Goal: Information Seeking & Learning: Learn about a topic

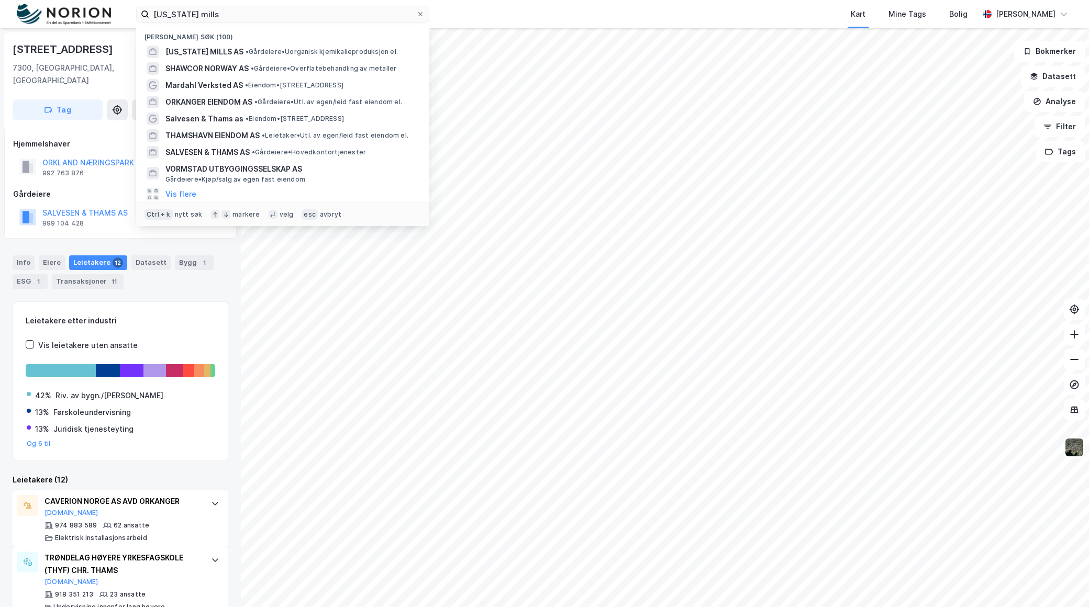
click at [259, 9] on input "washington mills" at bounding box center [282, 14] width 267 height 16
drag, startPoint x: 0, startPoint y: 0, endPoint x: 259, endPoint y: 7, distance: 258.7
click at [259, 8] on input "washington mills" at bounding box center [282, 14] width 267 height 16
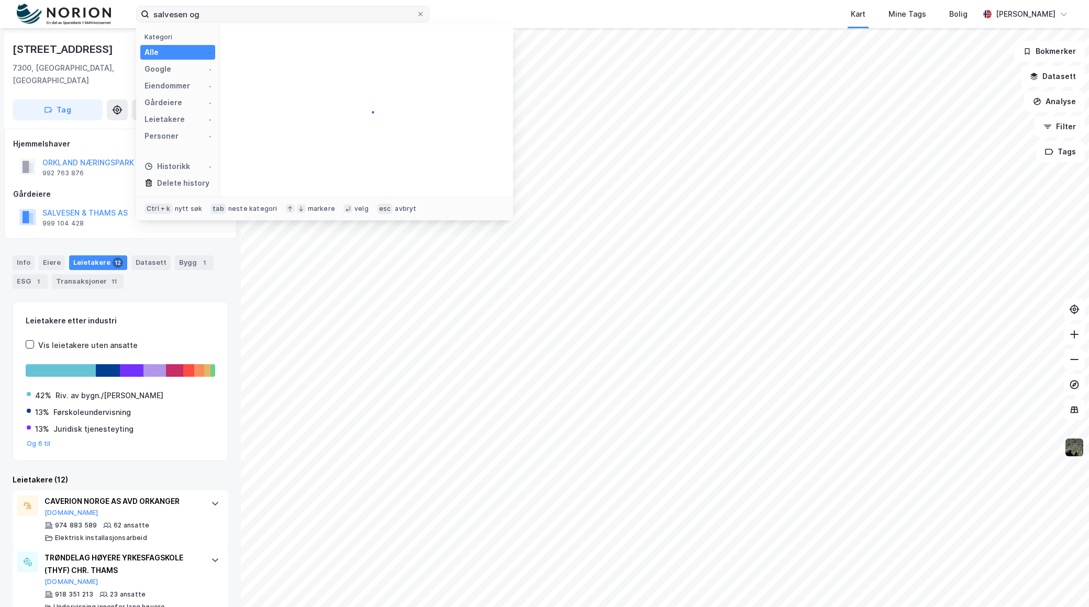
type input "salvesen"
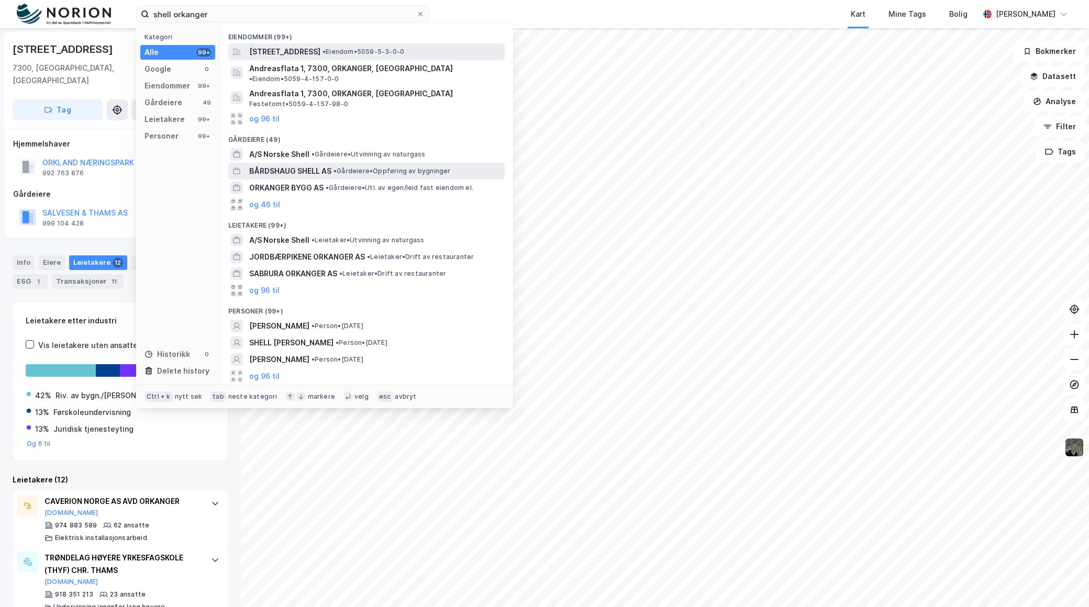
type input "shell orkanger"
click at [337, 167] on span "•" at bounding box center [334, 171] width 3 height 8
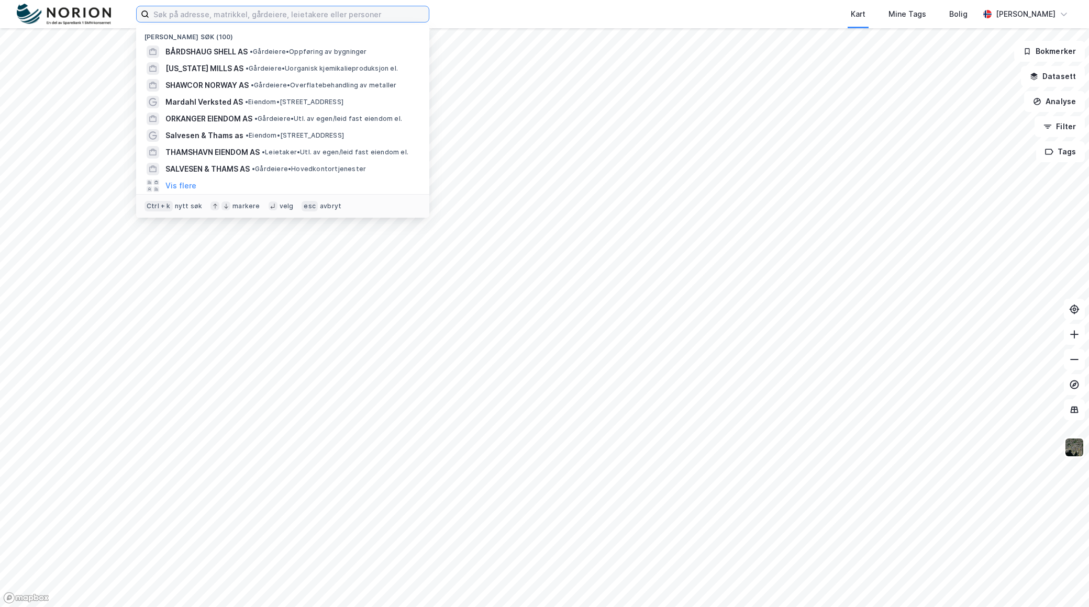
click at [404, 9] on input at bounding box center [289, 14] width 280 height 16
click at [340, 49] on span "• Gårdeiere • Oppføring av bygninger" at bounding box center [308, 52] width 117 height 8
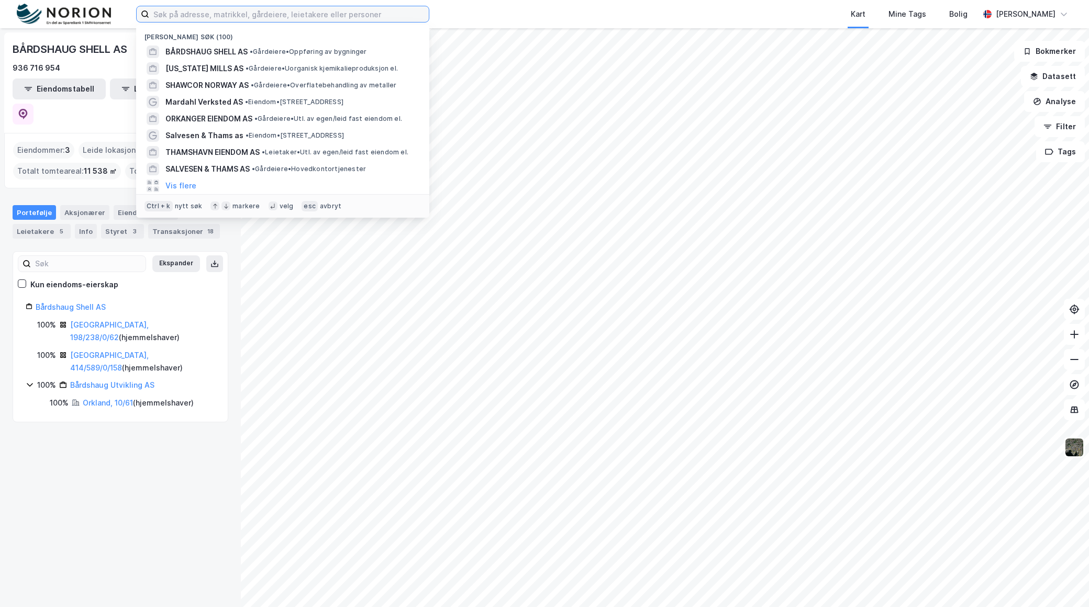
click at [232, 14] on input at bounding box center [289, 14] width 280 height 16
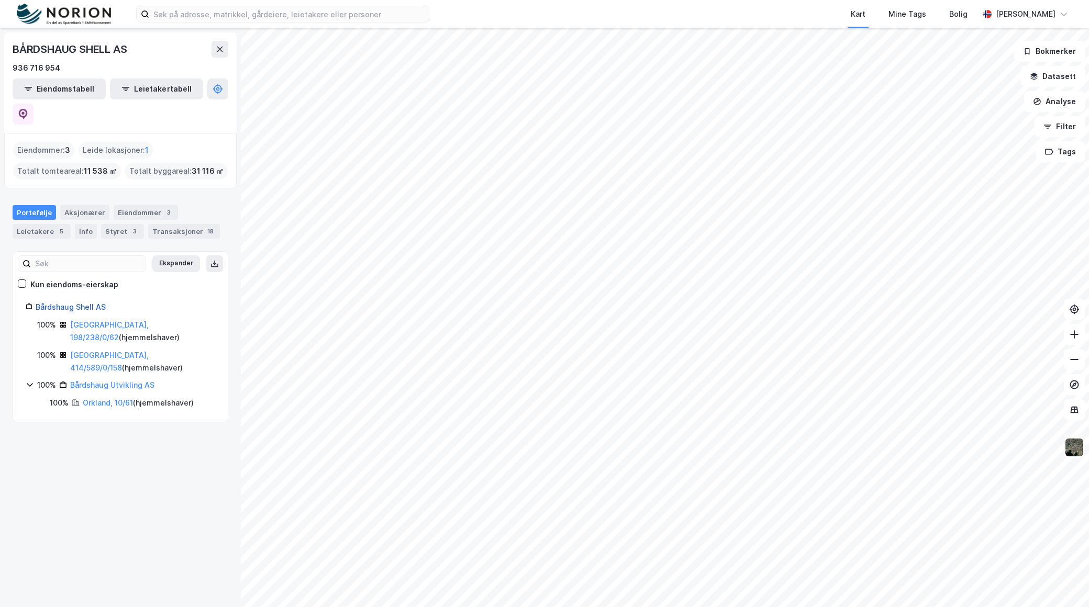
click at [69, 303] on link "Bårdshaug Shell AS" at bounding box center [71, 307] width 70 height 9
click at [71, 303] on link "Bårdshaug Shell AS" at bounding box center [71, 307] width 70 height 9
click at [155, 205] on div "Eiendommer 3" at bounding box center [146, 212] width 64 height 15
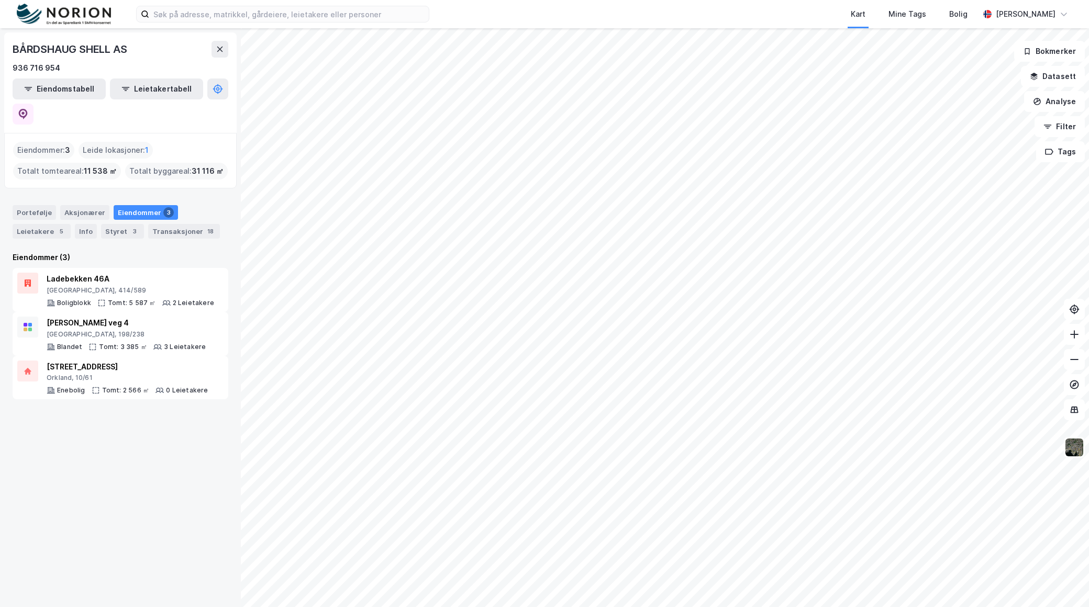
click at [54, 205] on div "Portefølje Aksjonærer Eiendommer 3 Leietakere 5 Info Styret 3 Transaksjoner 18" at bounding box center [121, 222] width 216 height 34
click at [40, 205] on div "Portefølje" at bounding box center [34, 212] width 43 height 15
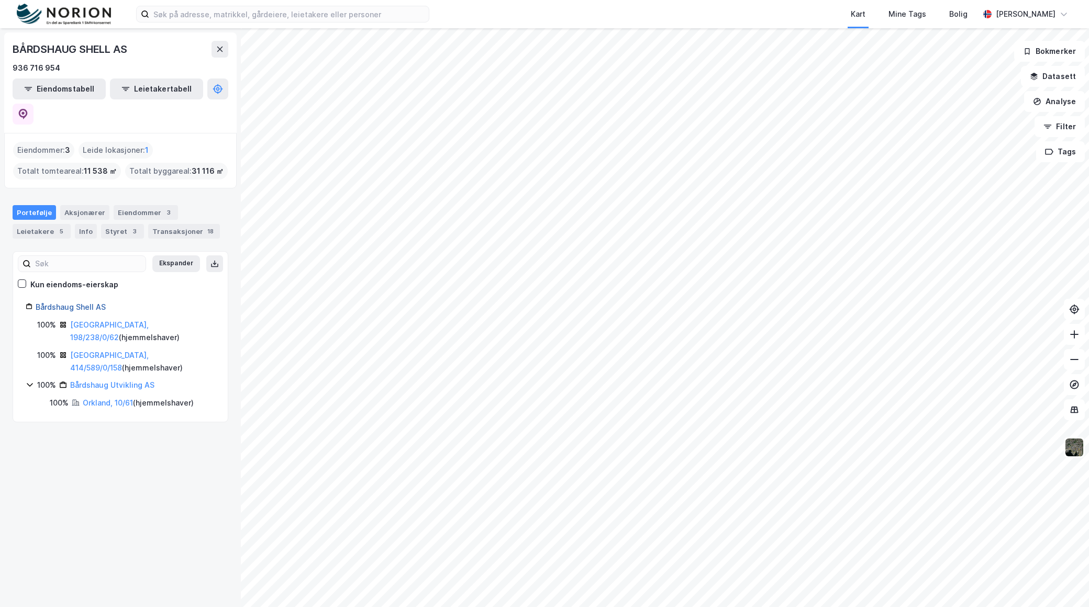
click at [93, 303] on link "Bårdshaug Shell AS" at bounding box center [71, 307] width 70 height 9
click at [116, 381] on link "Bårdshaug Utvikling AS" at bounding box center [112, 385] width 84 height 9
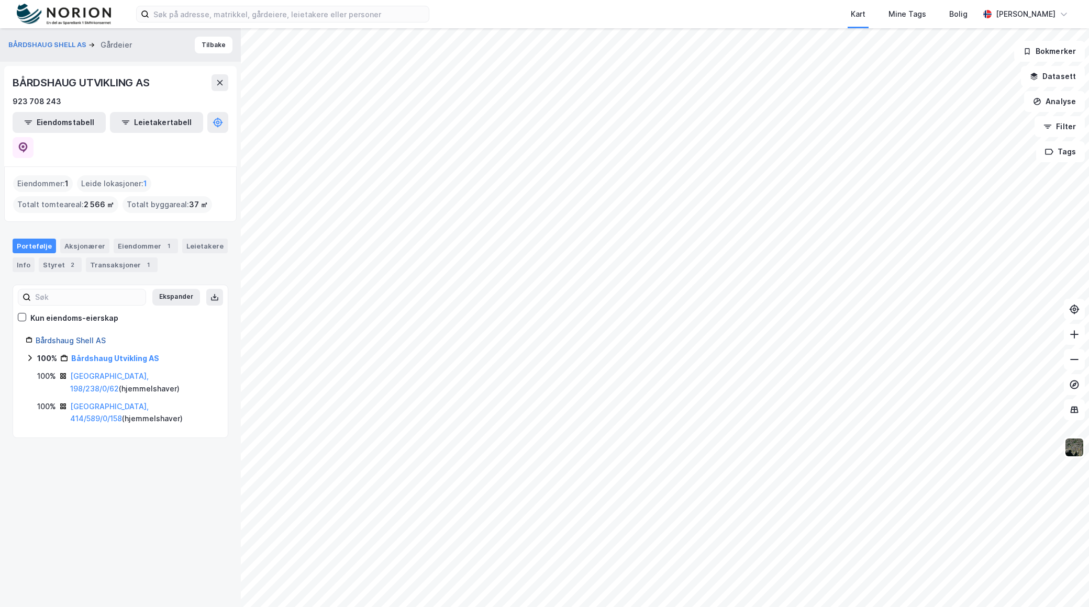
click at [74, 336] on link "Bårdshaug Shell AS" at bounding box center [71, 340] width 70 height 9
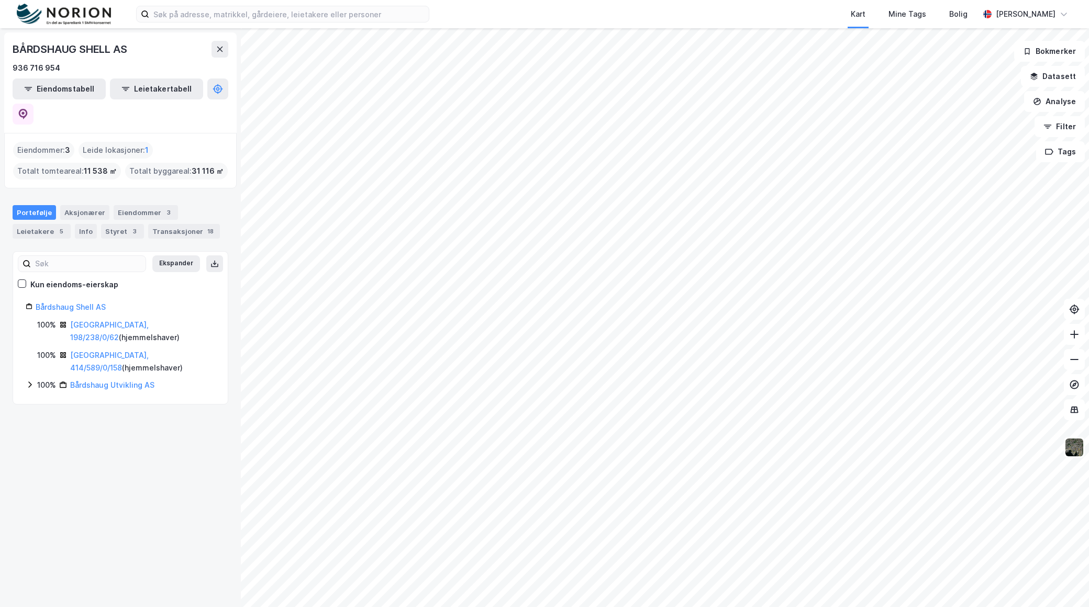
click at [86, 301] on div "Bårdshaug Shell AS" at bounding box center [126, 307] width 180 height 13
click at [28, 109] on icon at bounding box center [23, 114] width 10 height 10
click at [307, 15] on input at bounding box center [289, 14] width 280 height 16
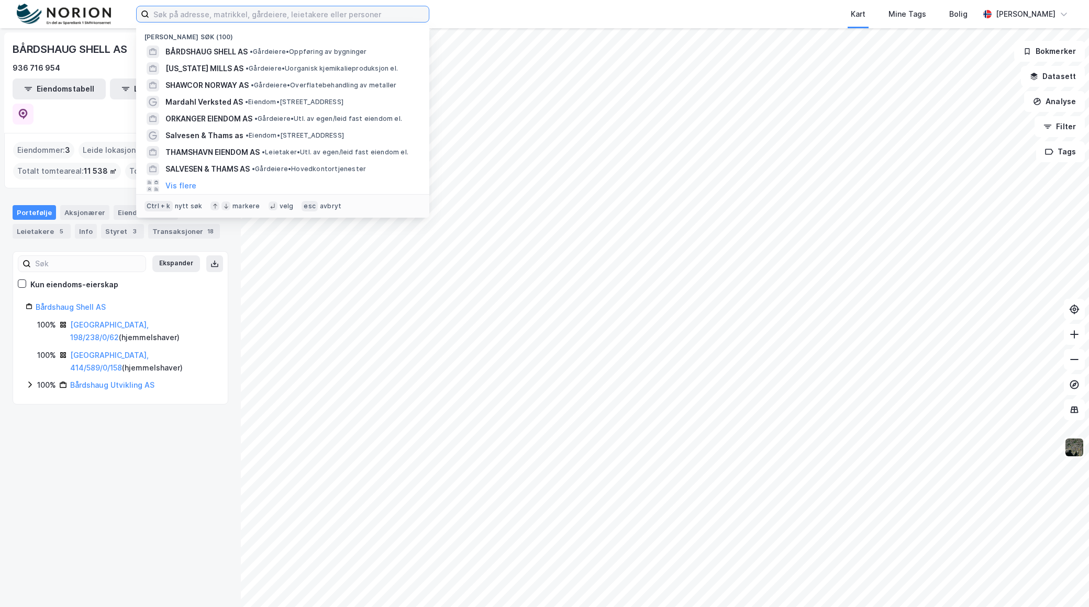
paste input "Bårdshaug Øst AS"
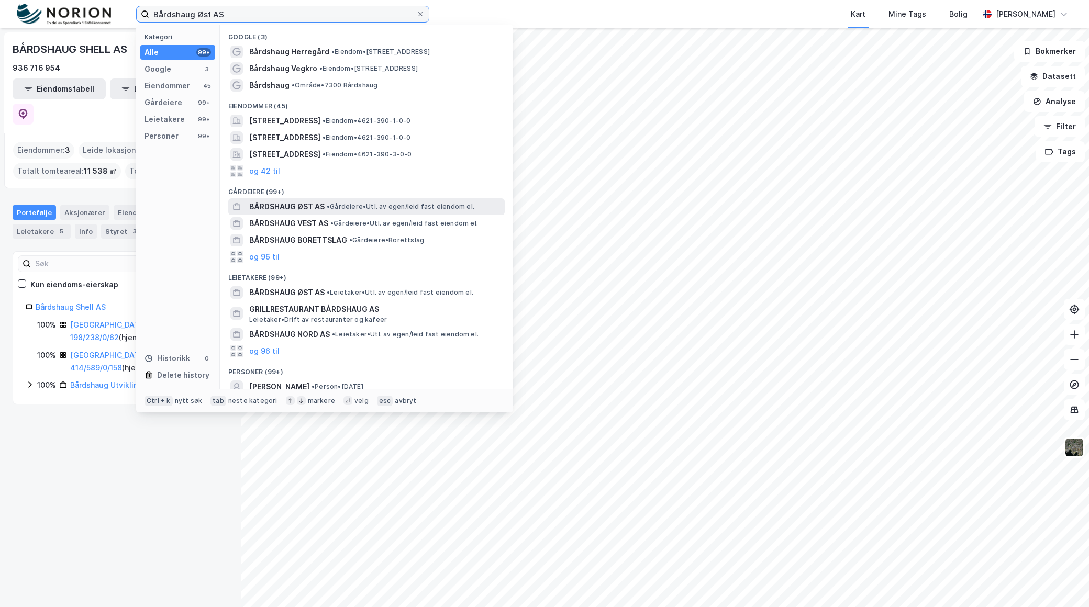
type input "Bårdshaug Øst AS"
click at [344, 210] on span "• Gårdeiere • Utl. av egen/leid fast eiendom el." at bounding box center [401, 207] width 148 height 8
